Goal: Transaction & Acquisition: Purchase product/service

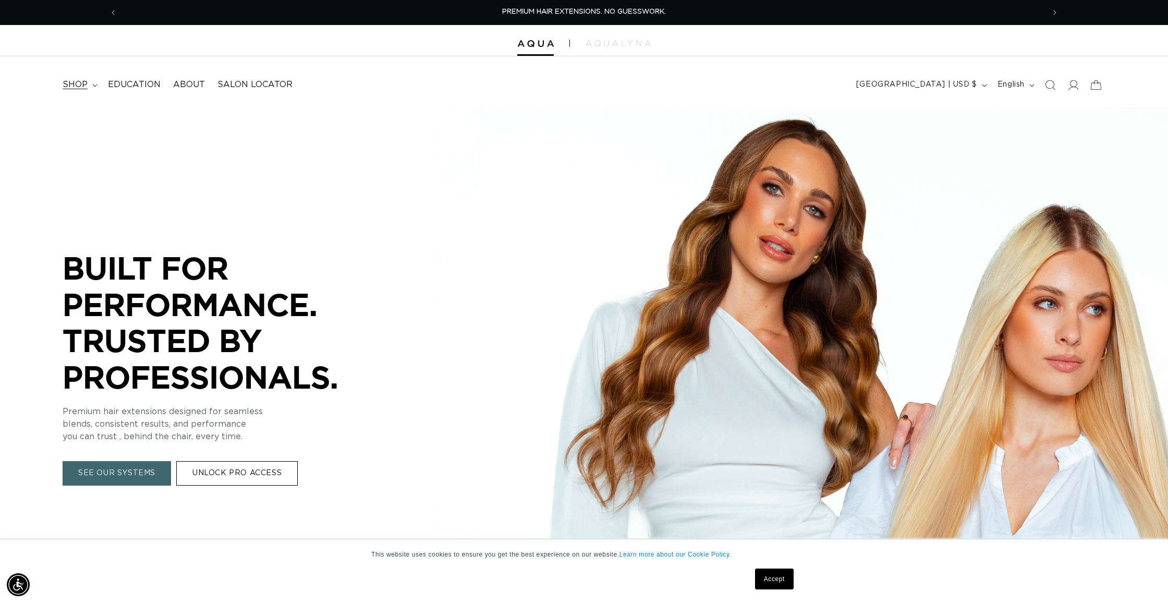
click at [91, 86] on summary "shop" at bounding box center [78, 84] width 45 height 23
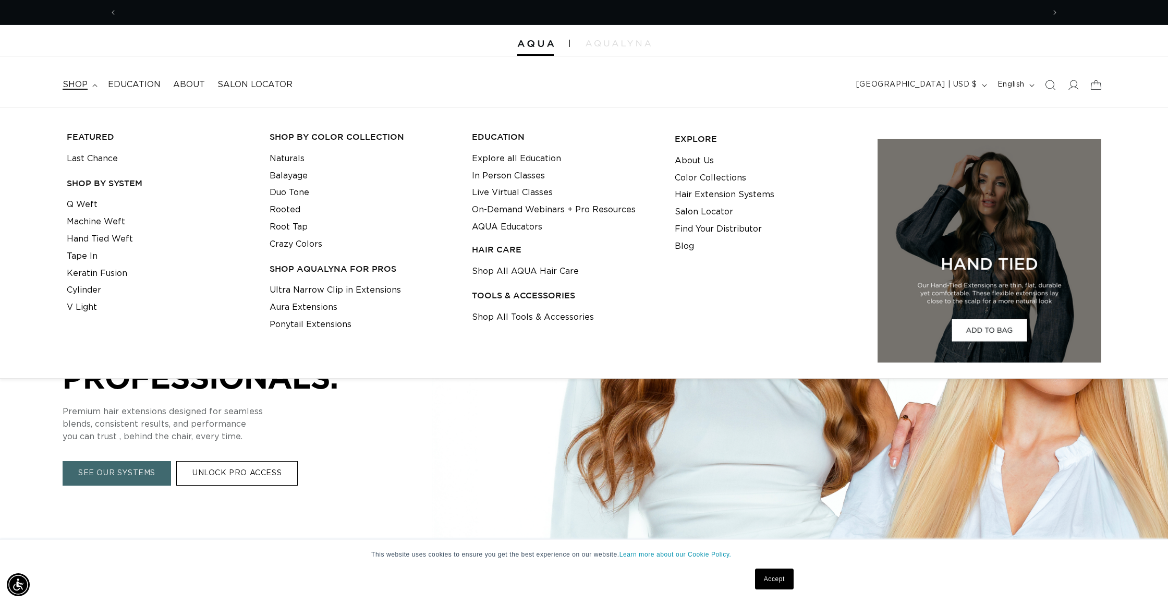
scroll to position [0, 927]
click at [521, 312] on link "Shop All Tools & Accessories" at bounding box center [533, 317] width 122 height 17
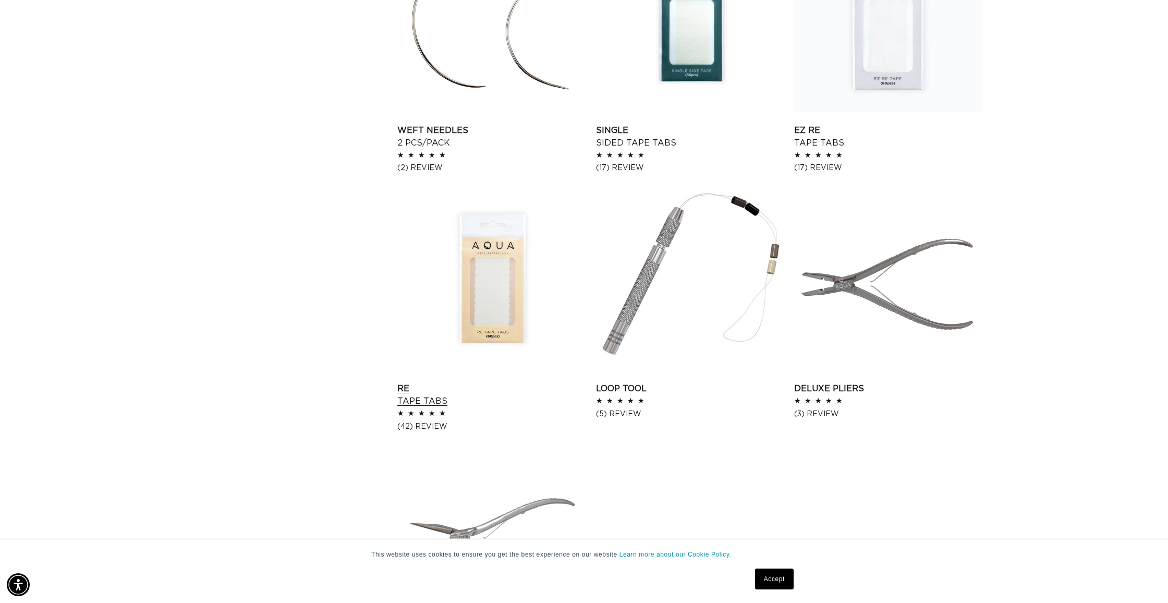
click at [509, 382] on link "Re Tape Tabs" at bounding box center [491, 394] width 188 height 25
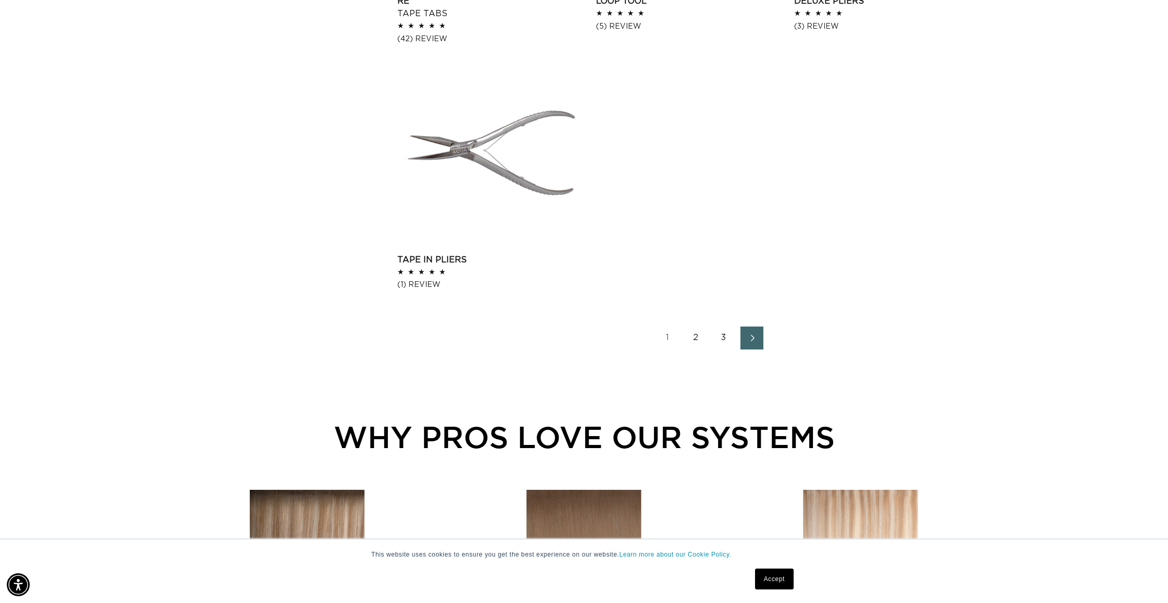
scroll to position [1785, 0]
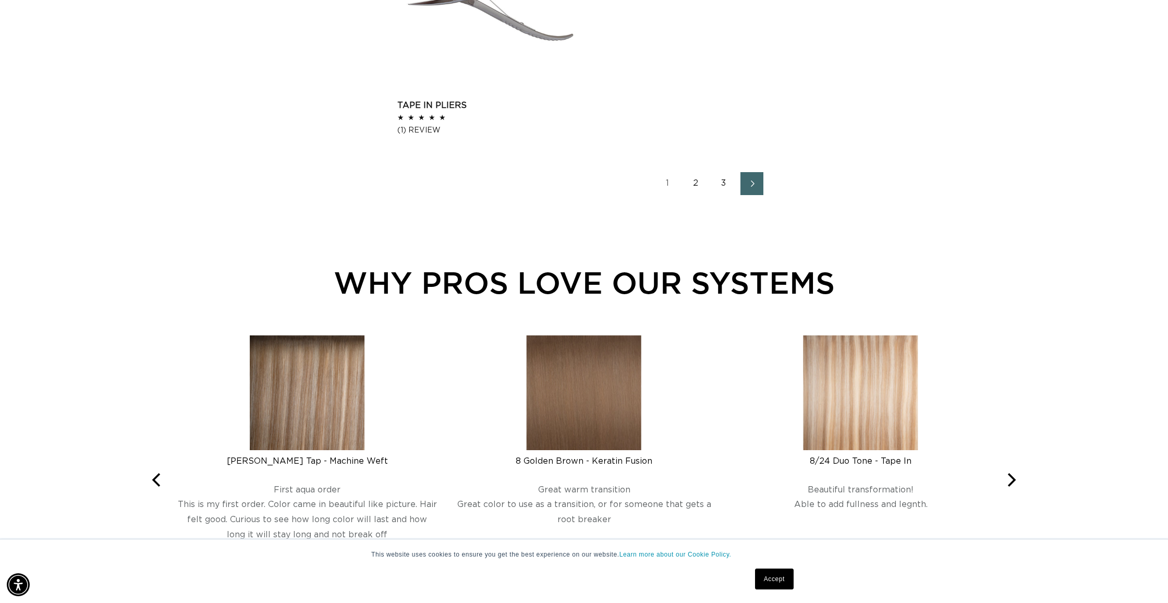
click at [691, 180] on link "2" at bounding box center [695, 183] width 23 height 23
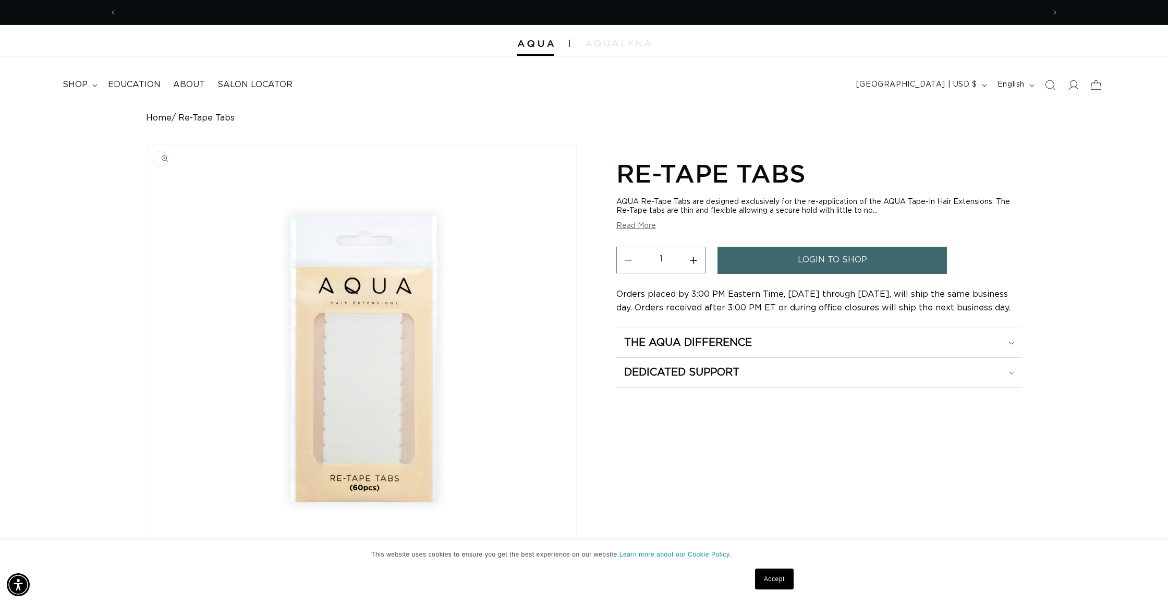
scroll to position [0, 927]
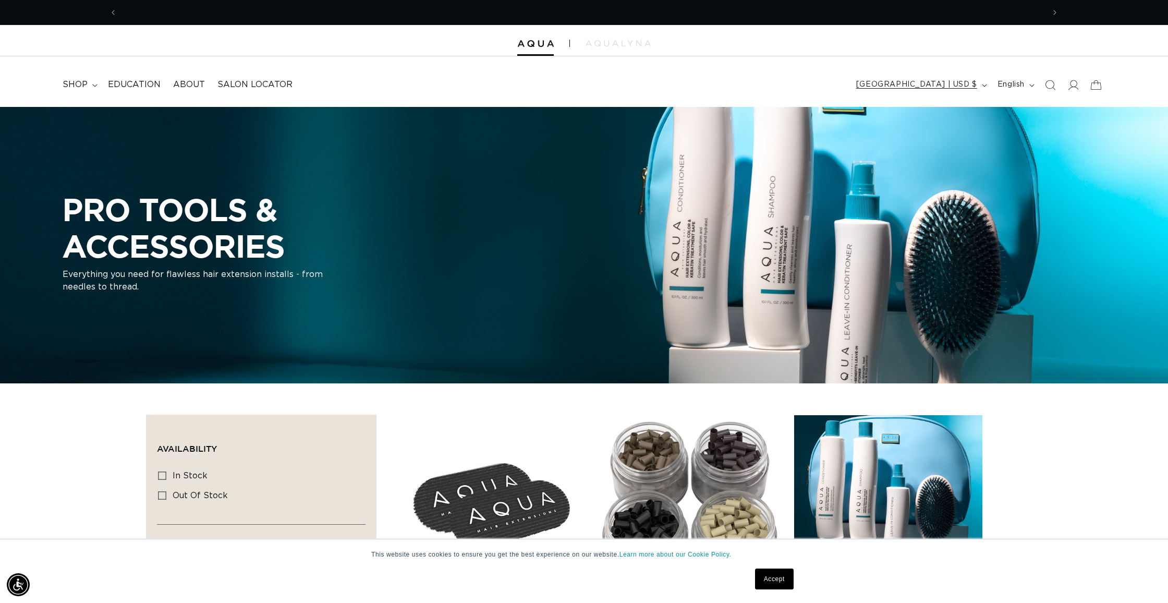
scroll to position [0, 927]
click at [973, 83] on span "[GEOGRAPHIC_DATA] | USD $" at bounding box center [916, 84] width 121 height 11
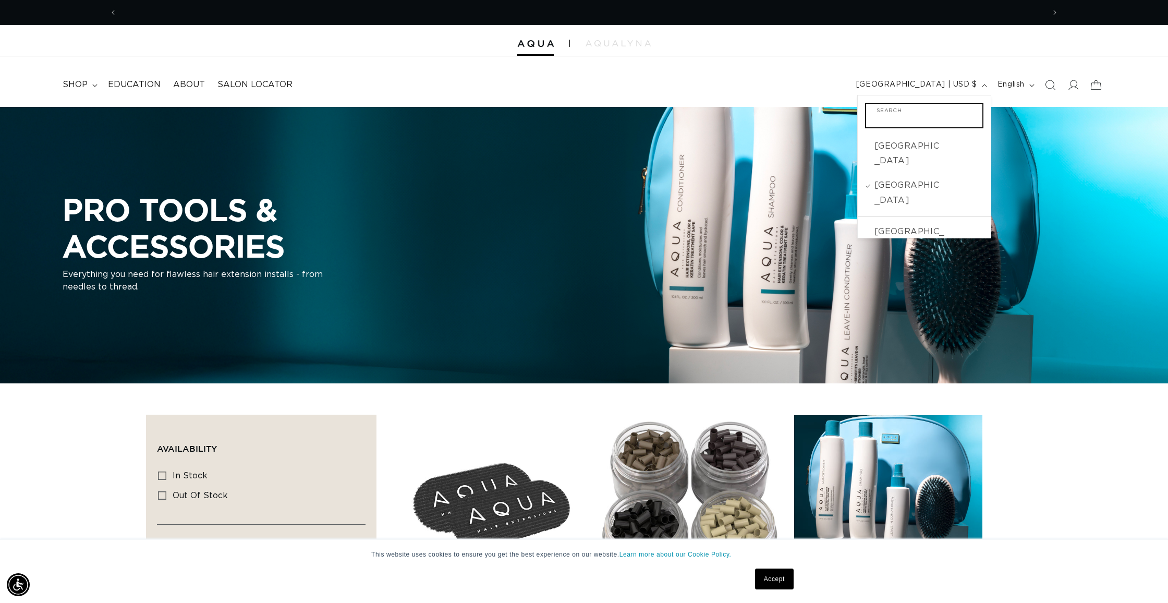
scroll to position [0, 1854]
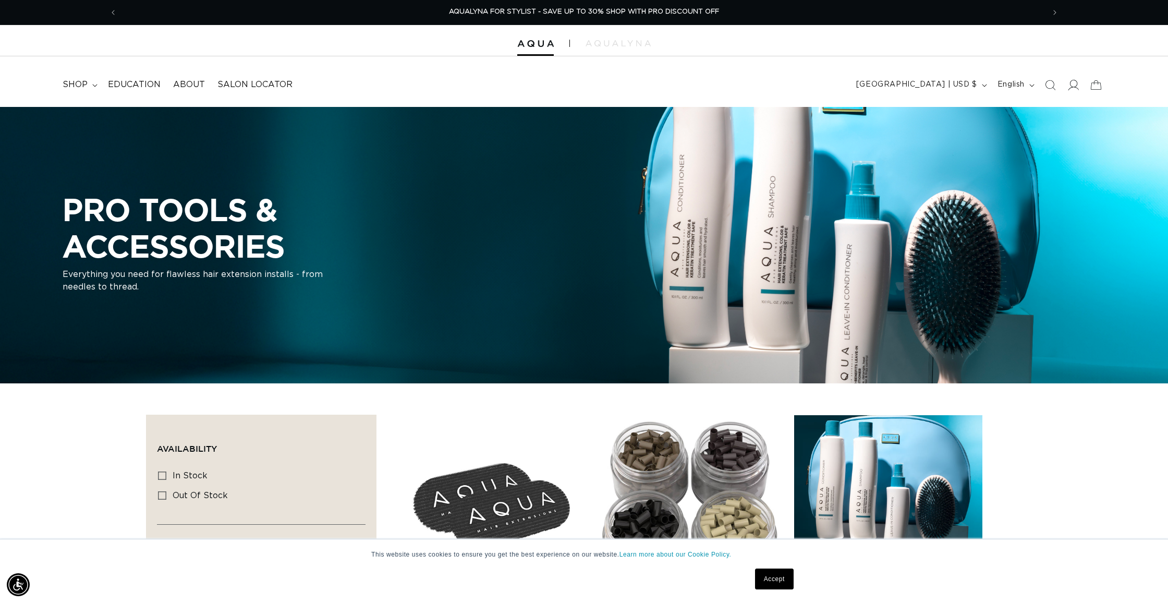
click at [1069, 82] on icon at bounding box center [1072, 84] width 11 height 11
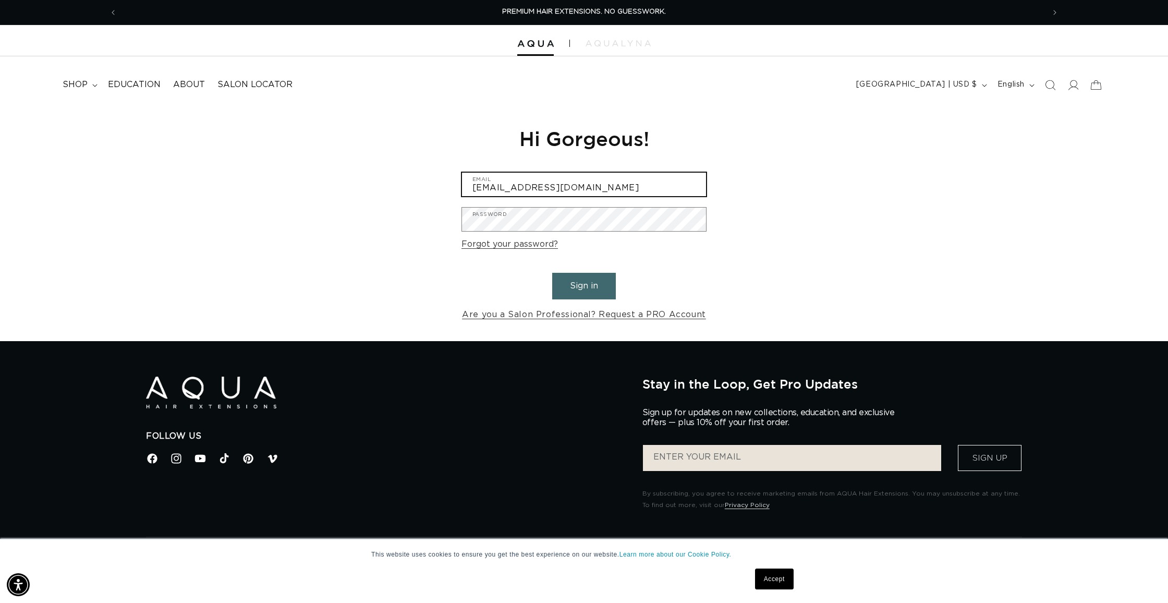
type input "elisenicole05@icloud.com"
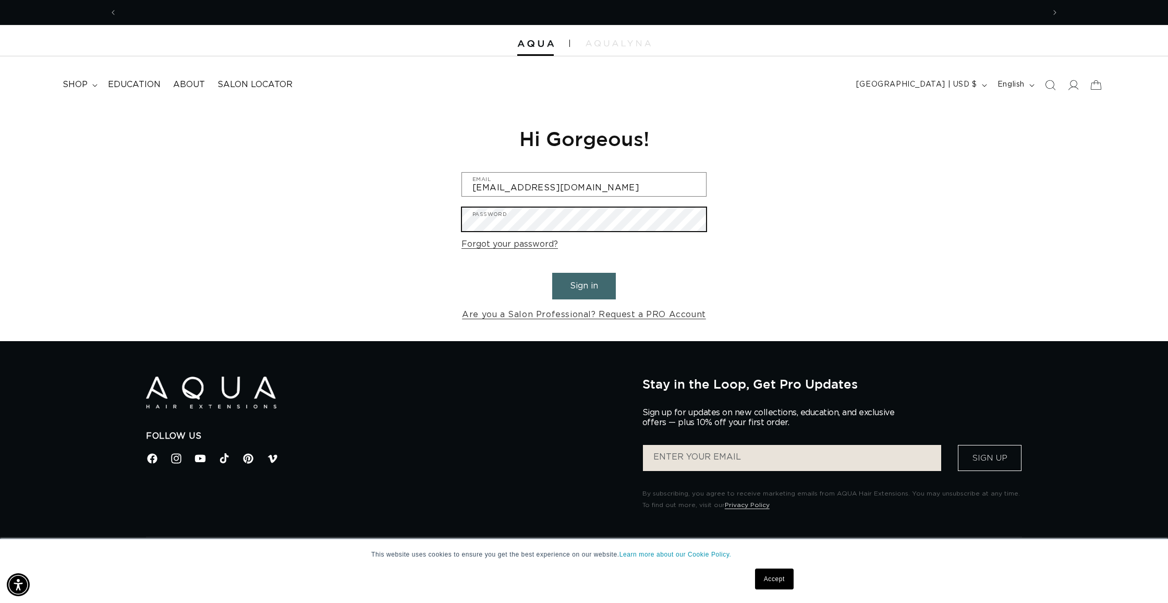
scroll to position [0, 1854]
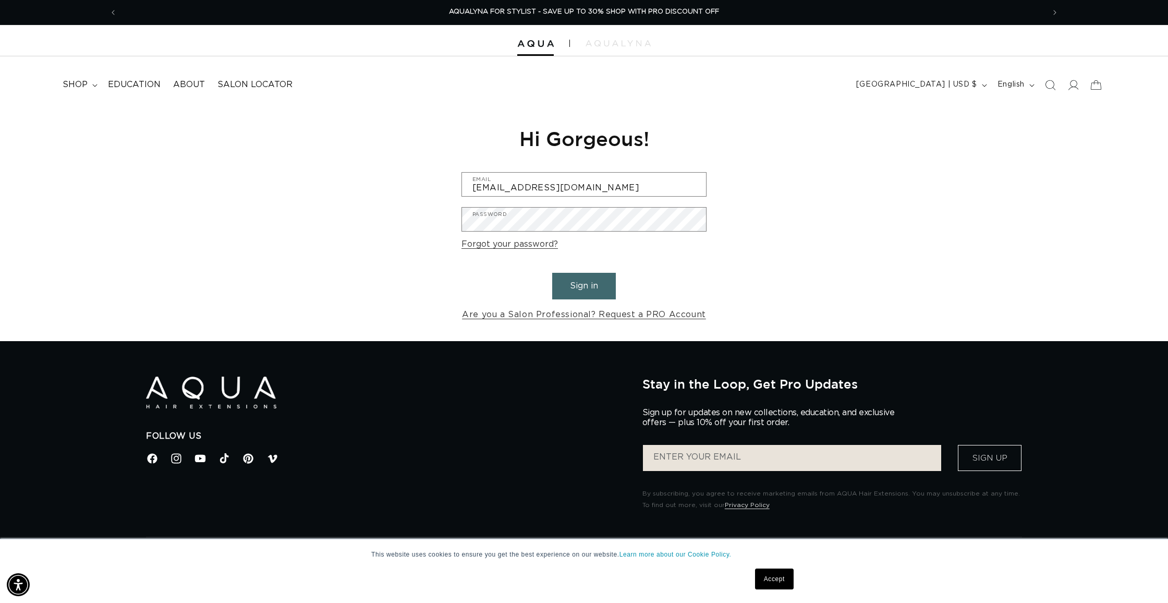
click at [588, 282] on button "Sign in" at bounding box center [584, 286] width 64 height 27
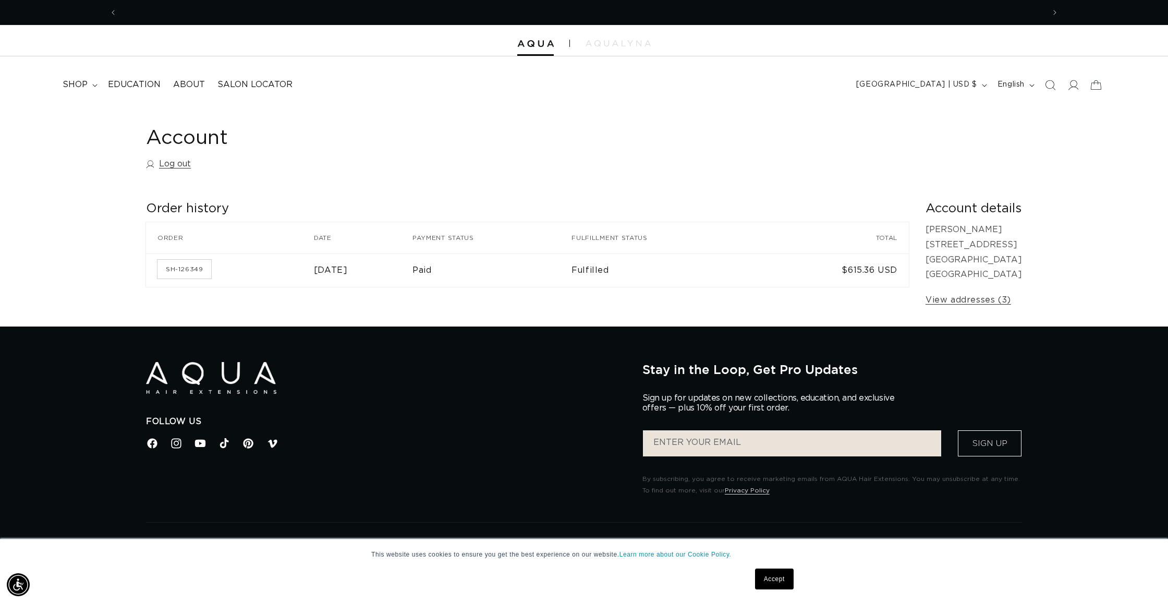
scroll to position [0, 927]
click at [88, 84] on summary "shop" at bounding box center [78, 84] width 45 height 23
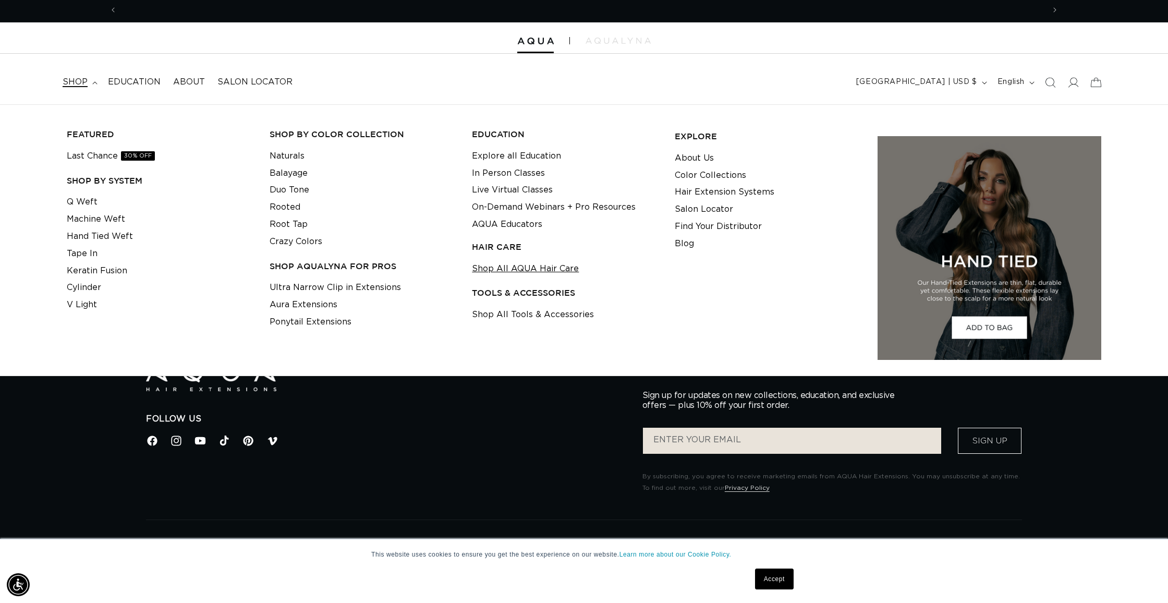
scroll to position [0, 1854]
click at [504, 314] on link "Shop All Tools & Accessories" at bounding box center [533, 314] width 122 height 17
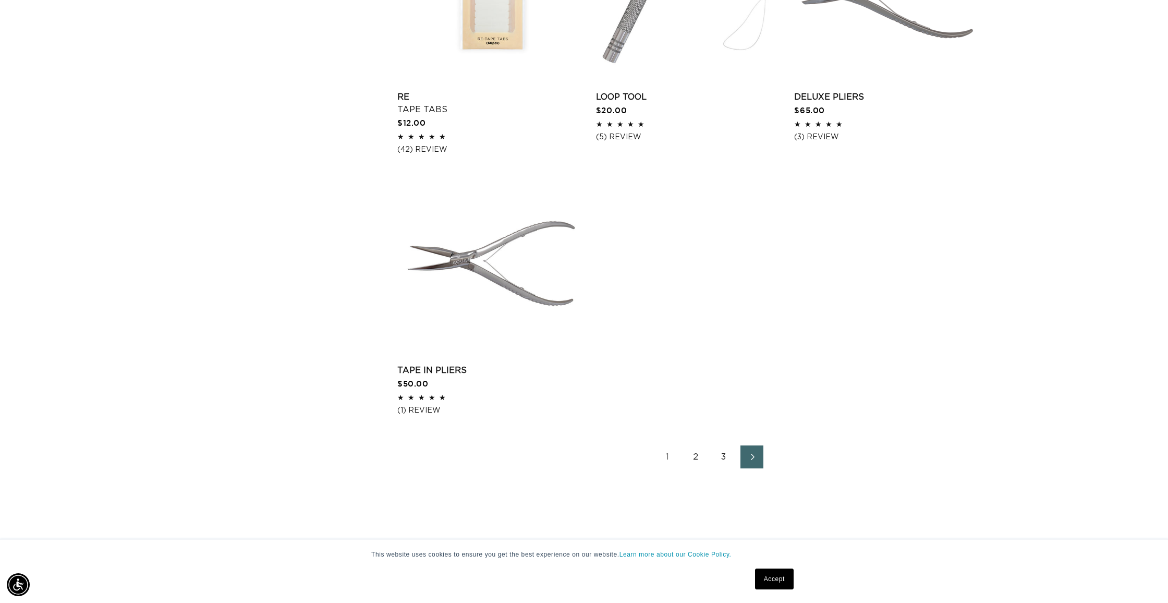
scroll to position [1607, 0]
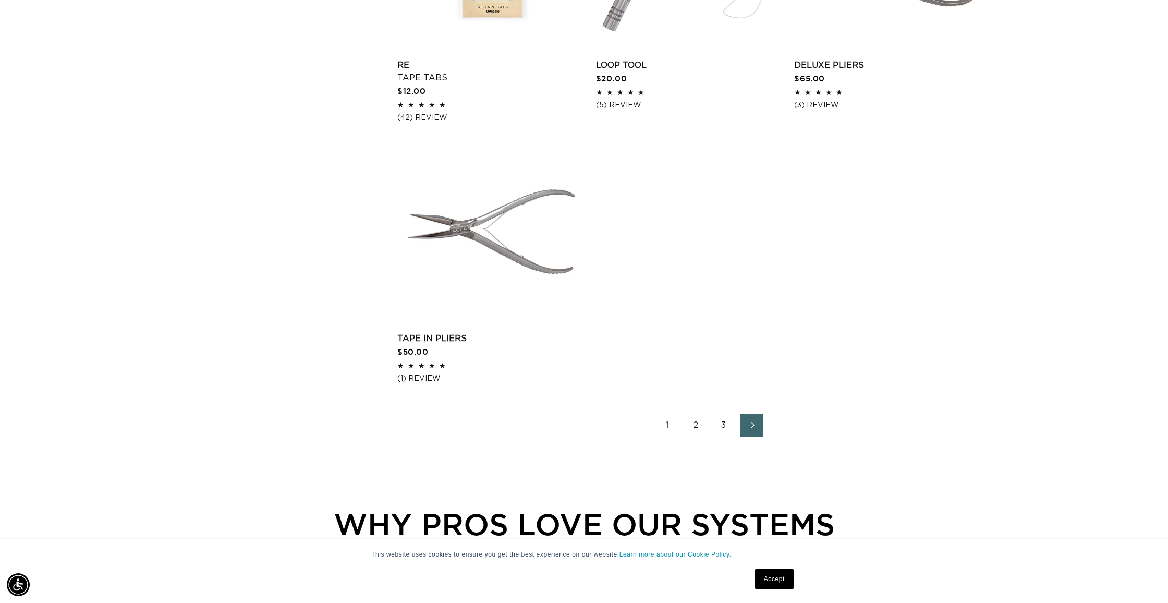
click at [692, 436] on link "2" at bounding box center [695, 425] width 23 height 23
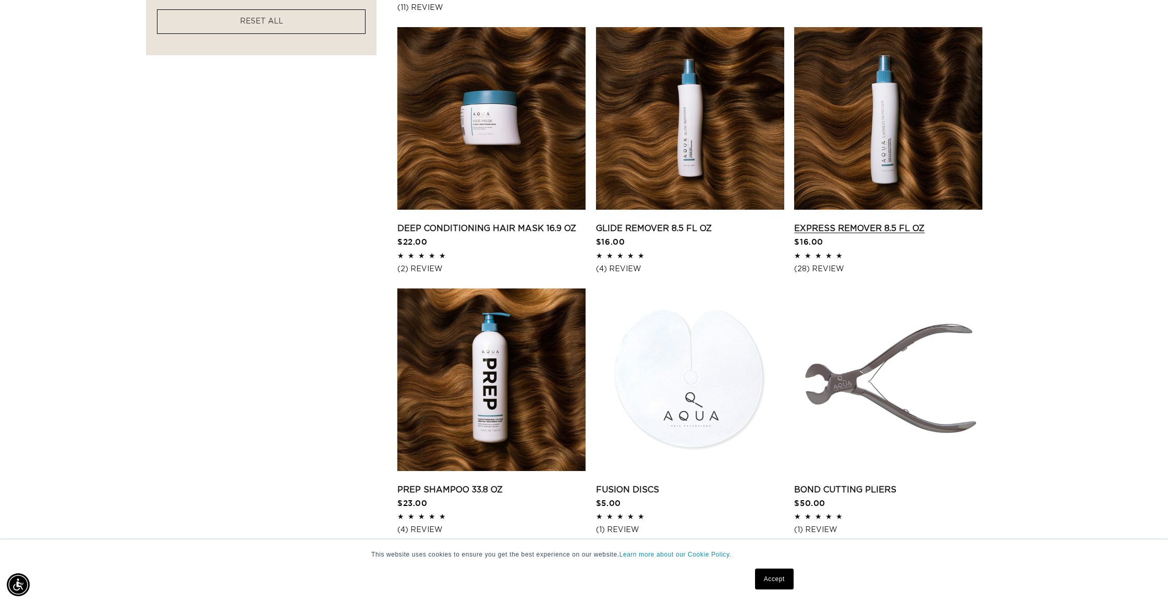
scroll to position [0, 1854]
click at [826, 234] on link "Express Remover 8.5 fl oz" at bounding box center [888, 228] width 188 height 13
click at [702, 230] on link "Glide Remover 8.5 fl oz" at bounding box center [690, 228] width 188 height 13
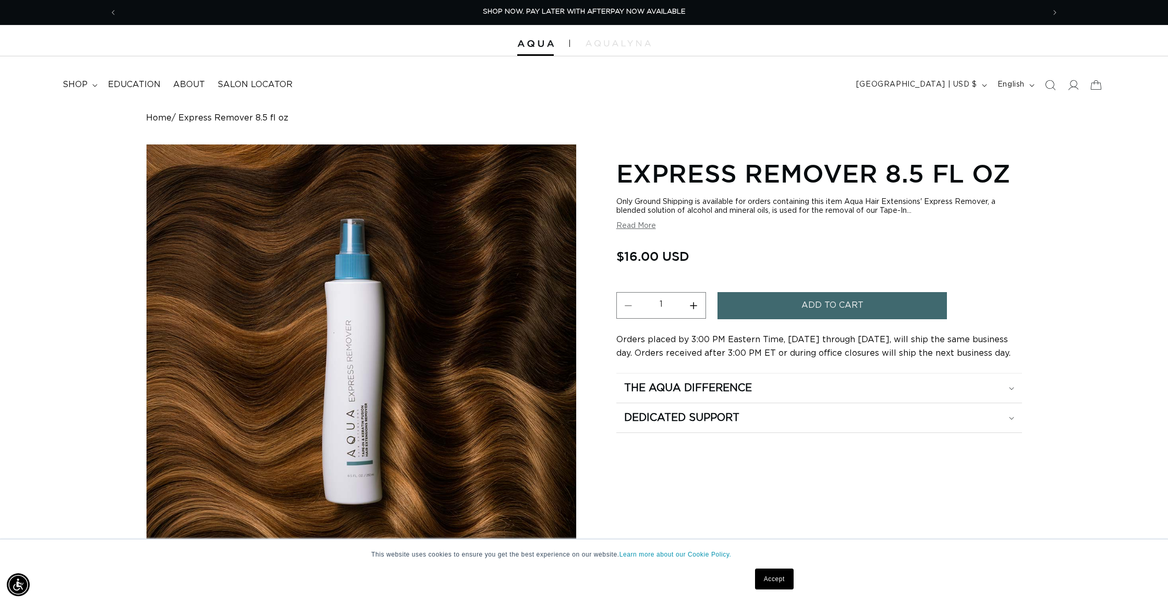
scroll to position [0, 1]
click at [639, 227] on button "Read More" at bounding box center [636, 226] width 40 height 9
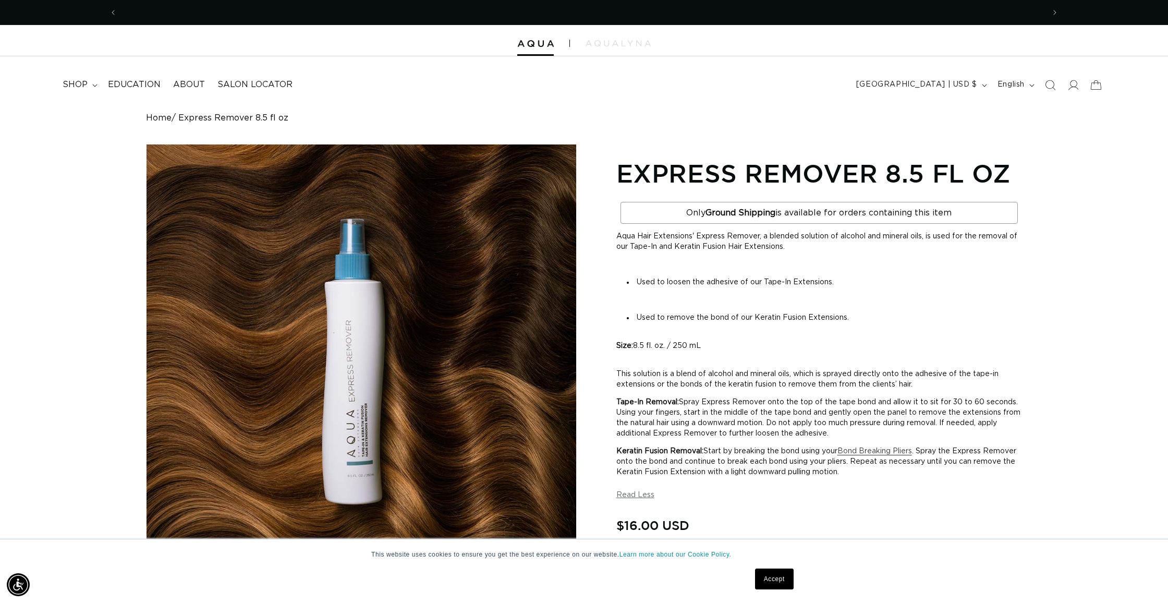
scroll to position [0, 0]
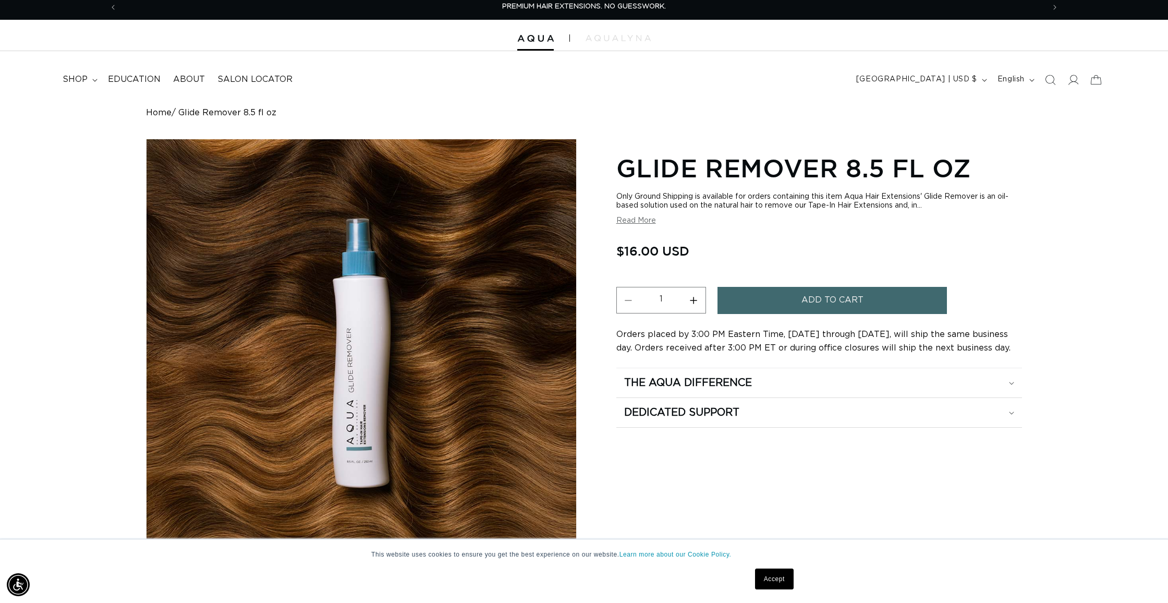
click at [806, 293] on span "Add to cart" at bounding box center [832, 300] width 62 height 27
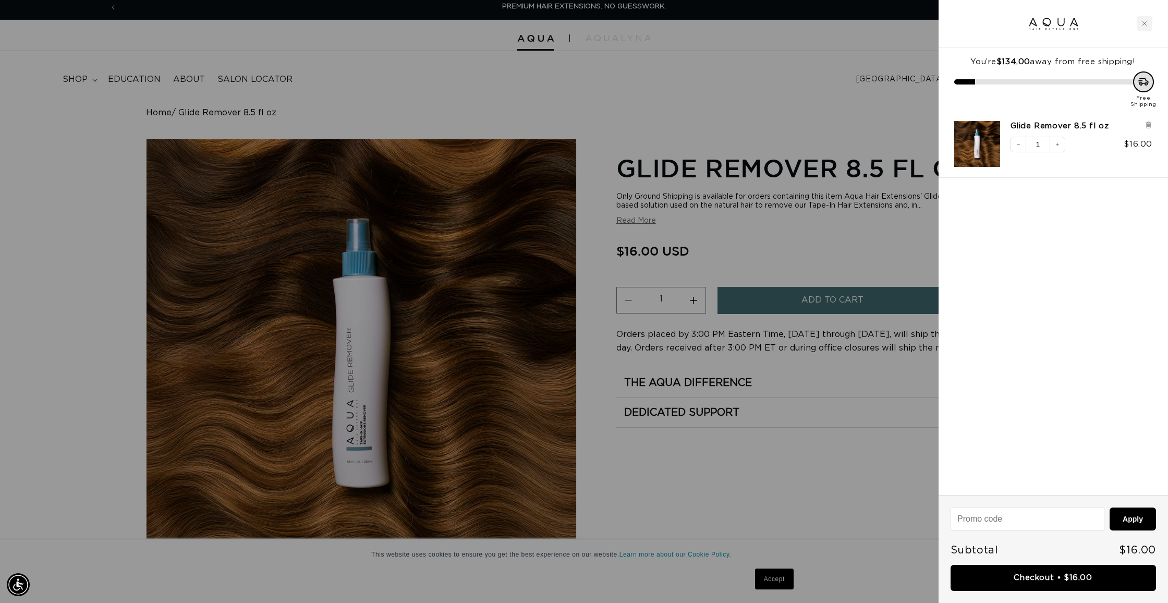
click at [504, 90] on div at bounding box center [584, 301] width 1168 height 603
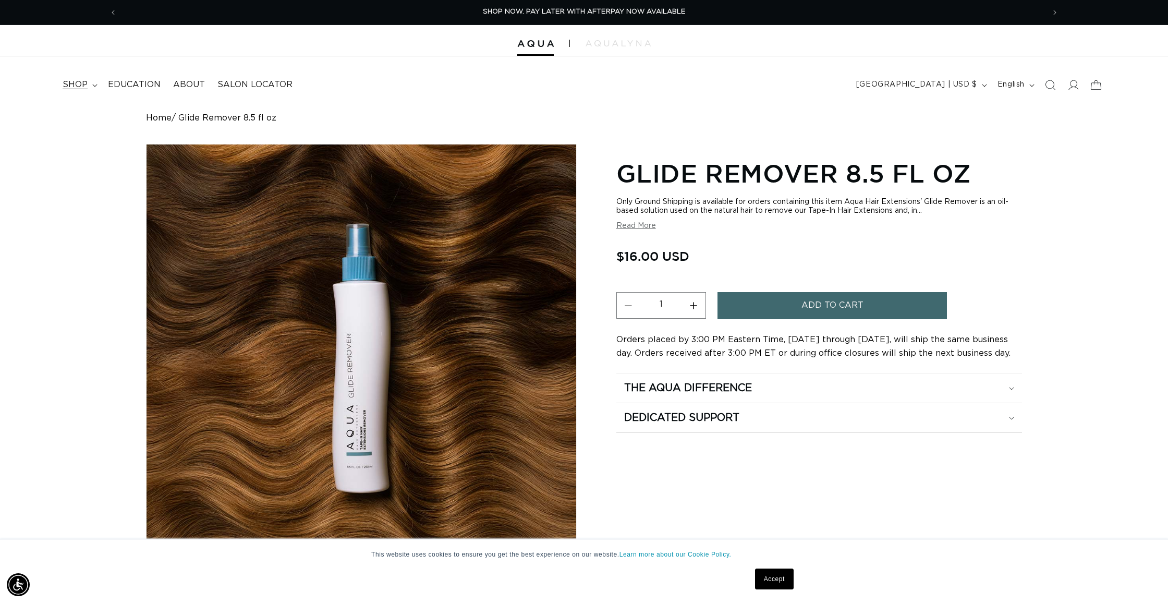
click at [90, 83] on summary "shop" at bounding box center [78, 84] width 45 height 23
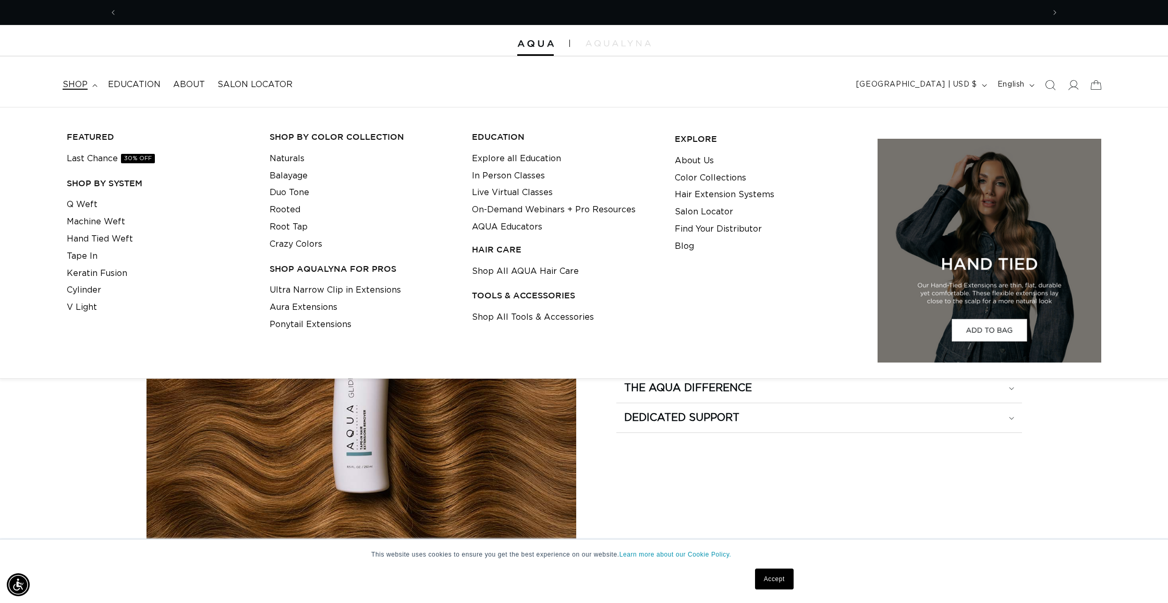
scroll to position [0, 1854]
click at [83, 156] on link "Last Chance 30% OFF" at bounding box center [111, 158] width 88 height 17
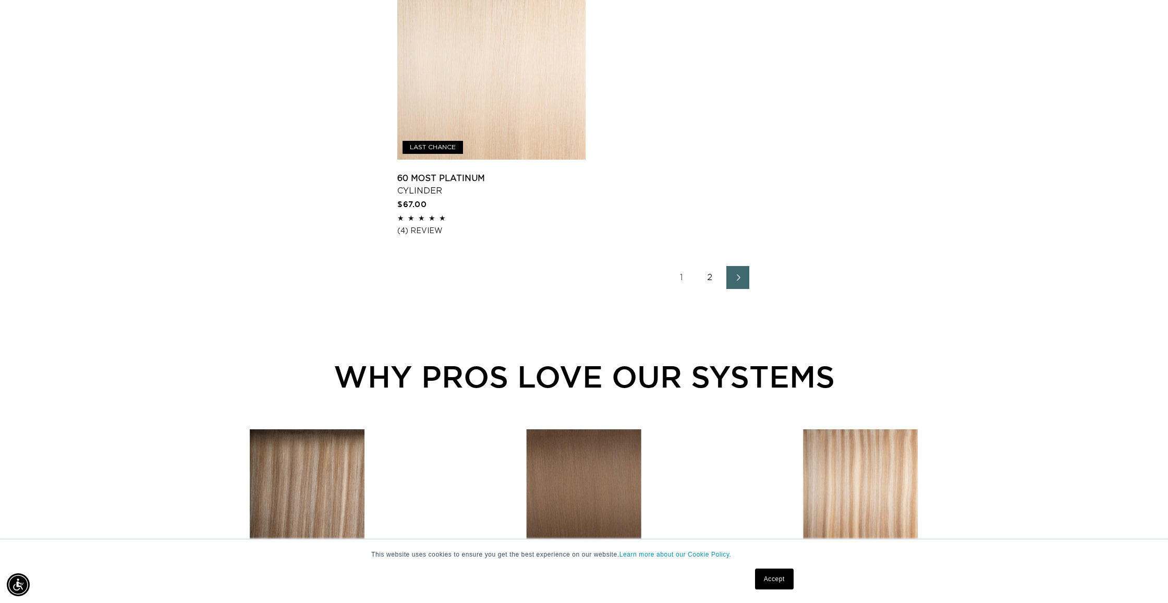
scroll to position [1658, 0]
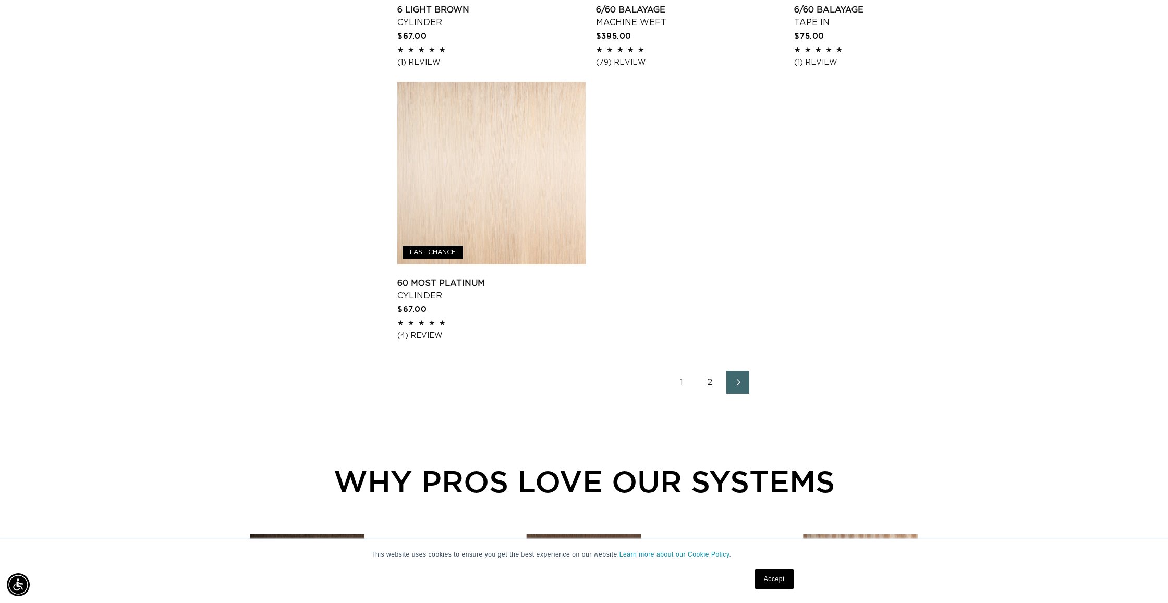
click at [711, 393] on link "2" at bounding box center [709, 382] width 23 height 23
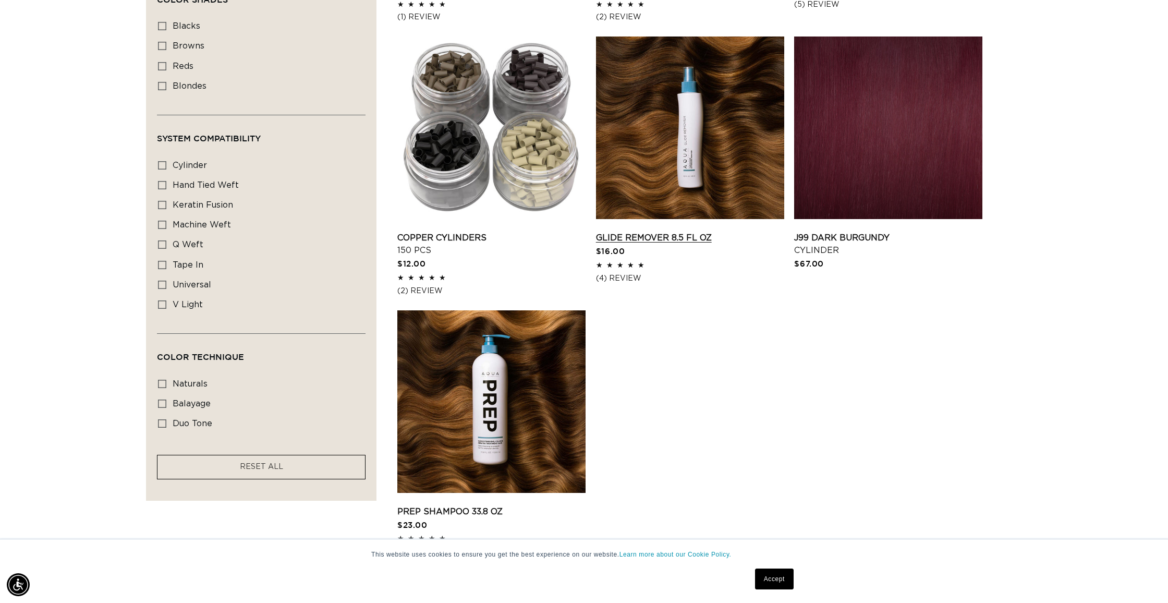
scroll to position [882, 0]
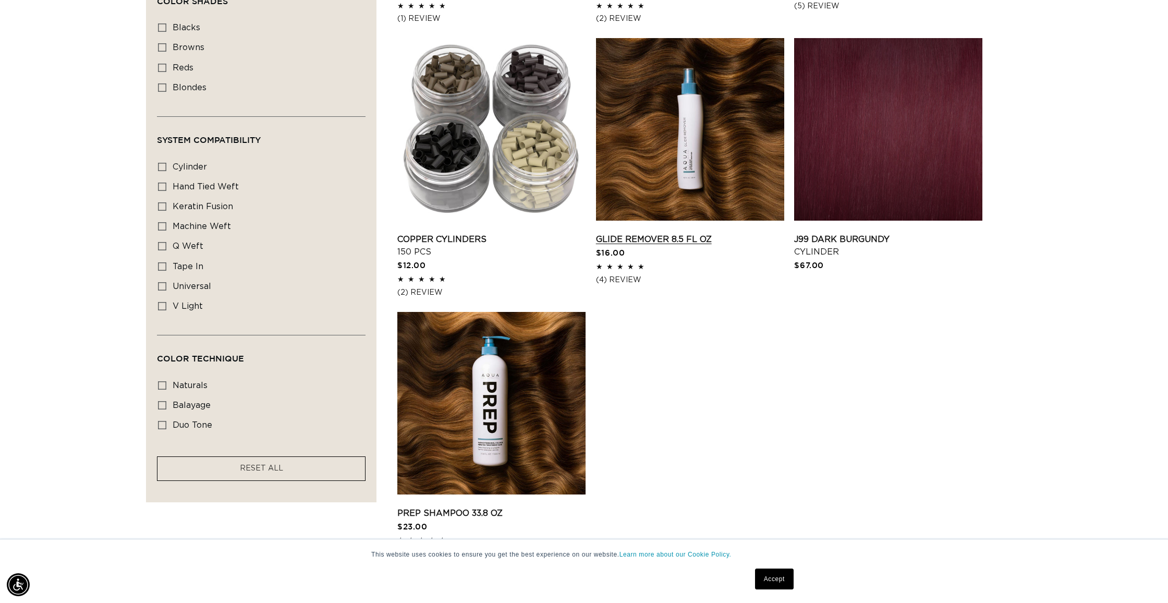
click at [651, 236] on link "Glide Remover 8.5 fl oz" at bounding box center [690, 239] width 188 height 13
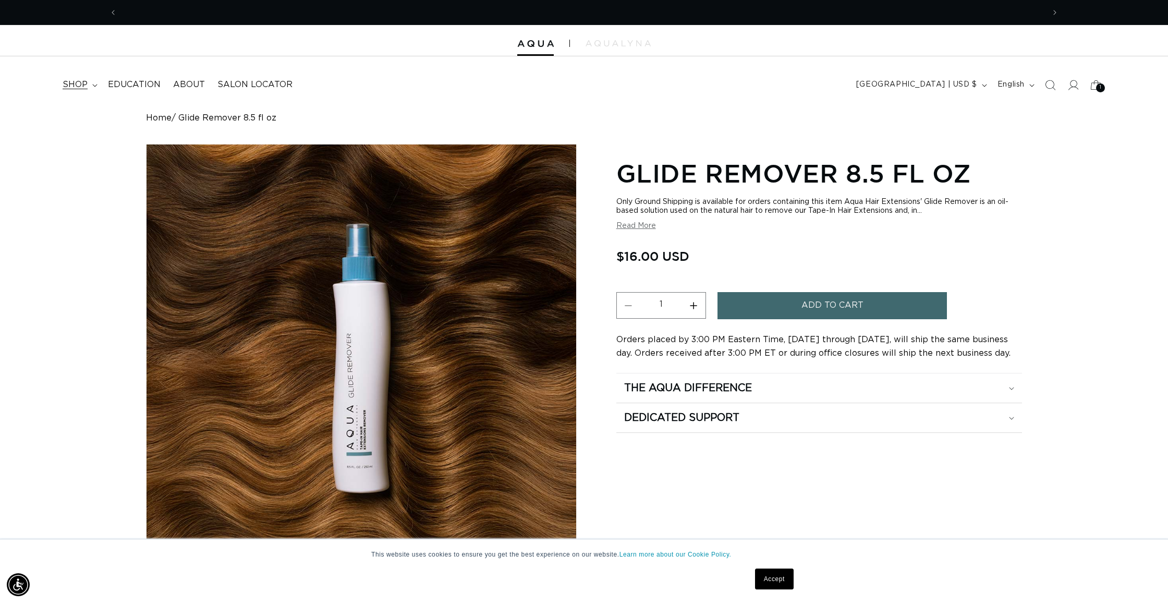
scroll to position [0, 927]
click at [87, 88] on span "shop" at bounding box center [75, 84] width 25 height 11
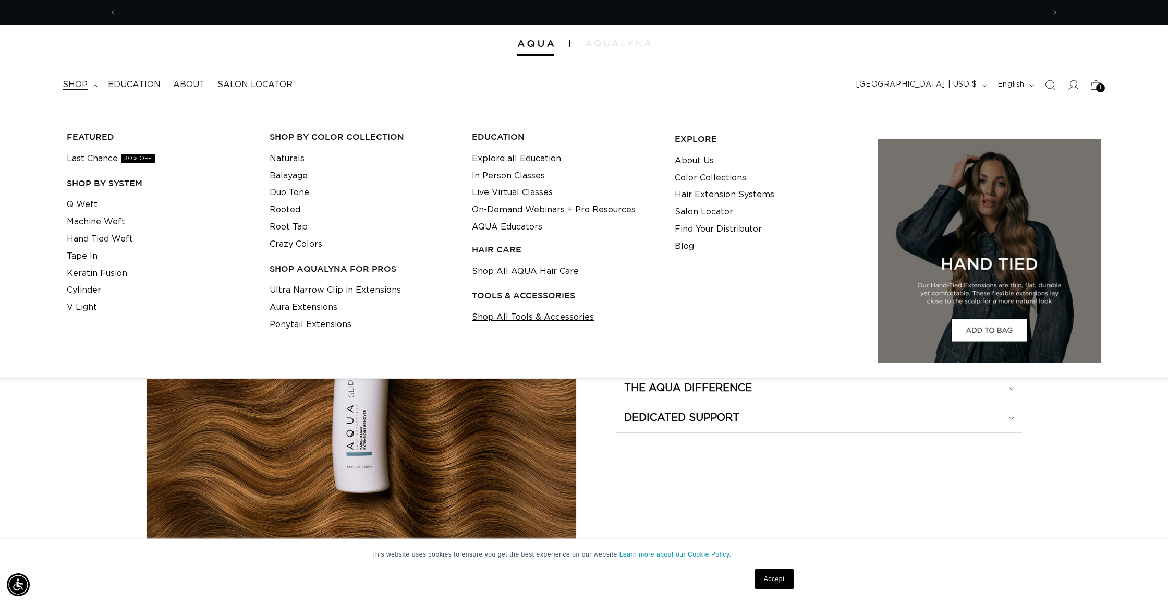
scroll to position [0, 1854]
click at [516, 310] on link "Shop All Tools & Accessories" at bounding box center [533, 317] width 122 height 17
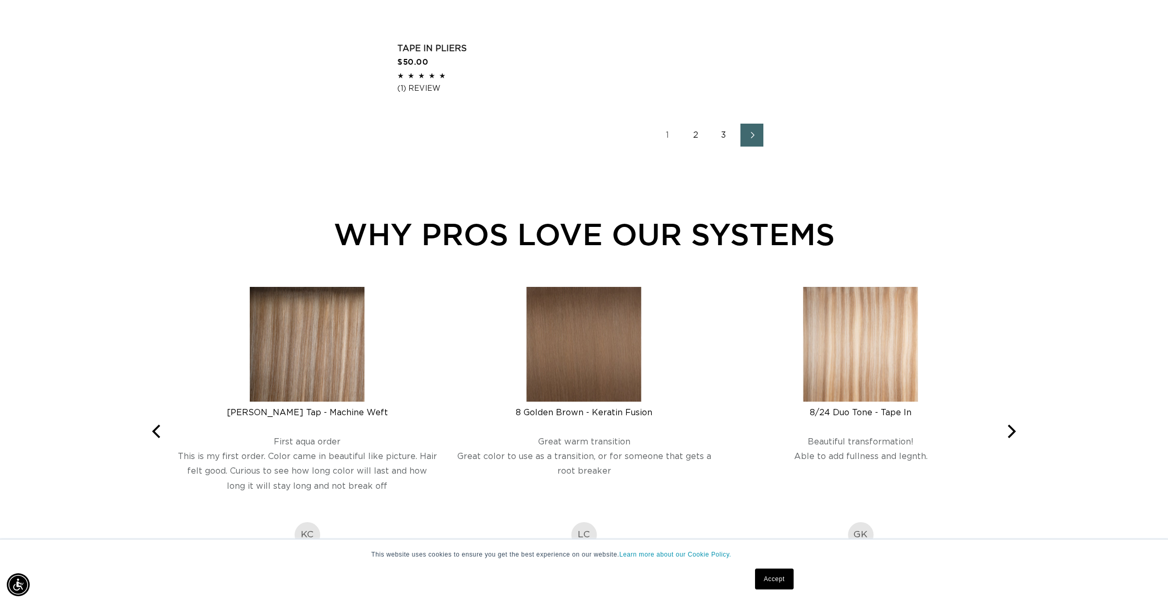
click at [695, 147] on link "2" at bounding box center [695, 135] width 23 height 23
